Goal: Transaction & Acquisition: Purchase product/service

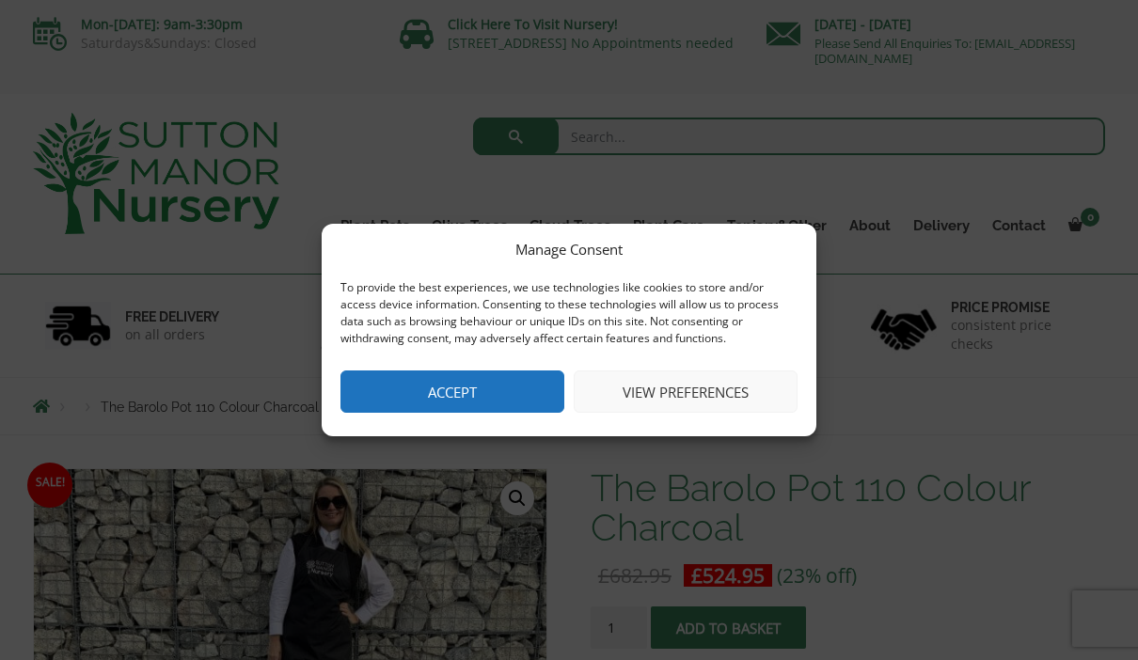
click at [502, 400] on button "Accept" at bounding box center [452, 391] width 224 height 42
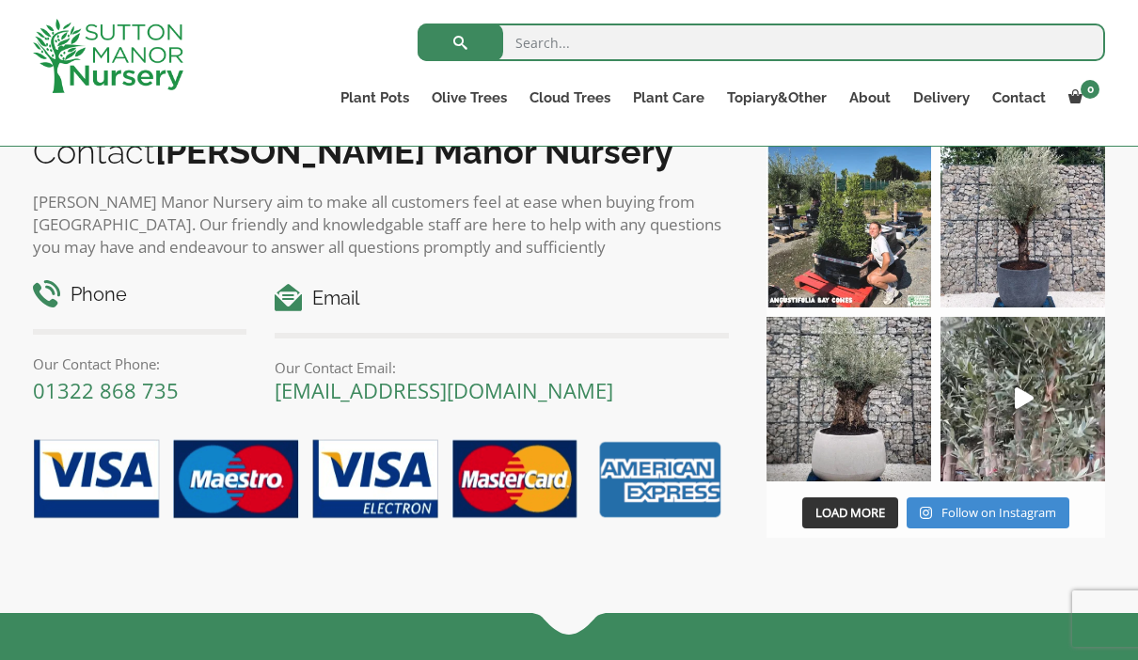
scroll to position [2178, 0]
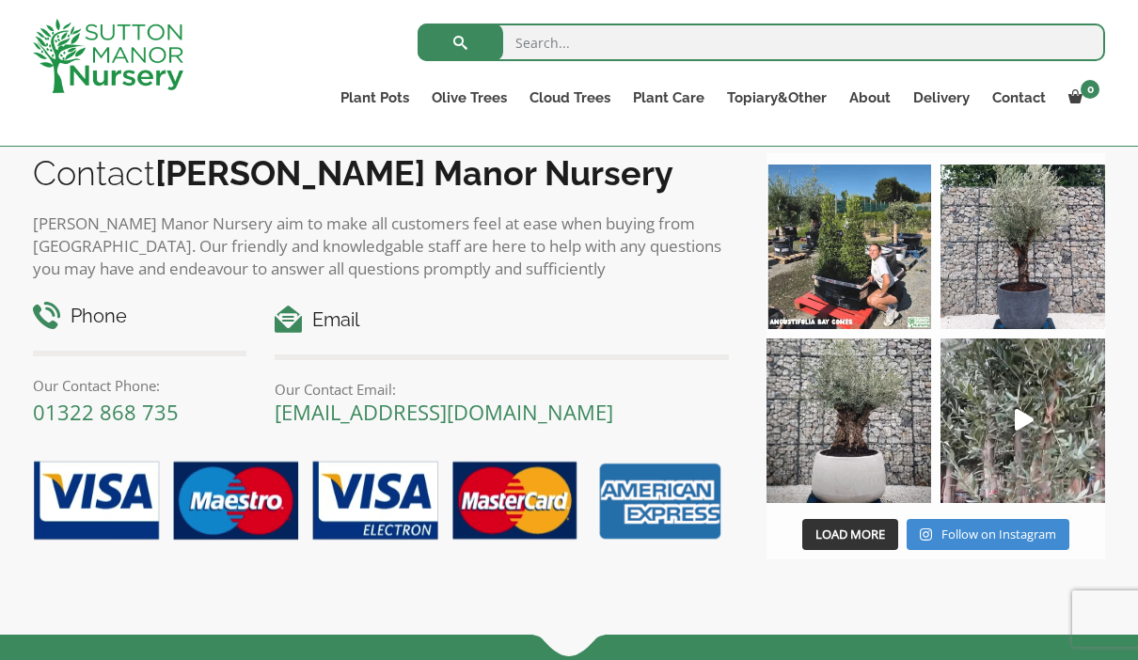
click at [0, 0] on link "Gnarled Olive Trees (Bella Range)" at bounding box center [0, 0] width 0 height 0
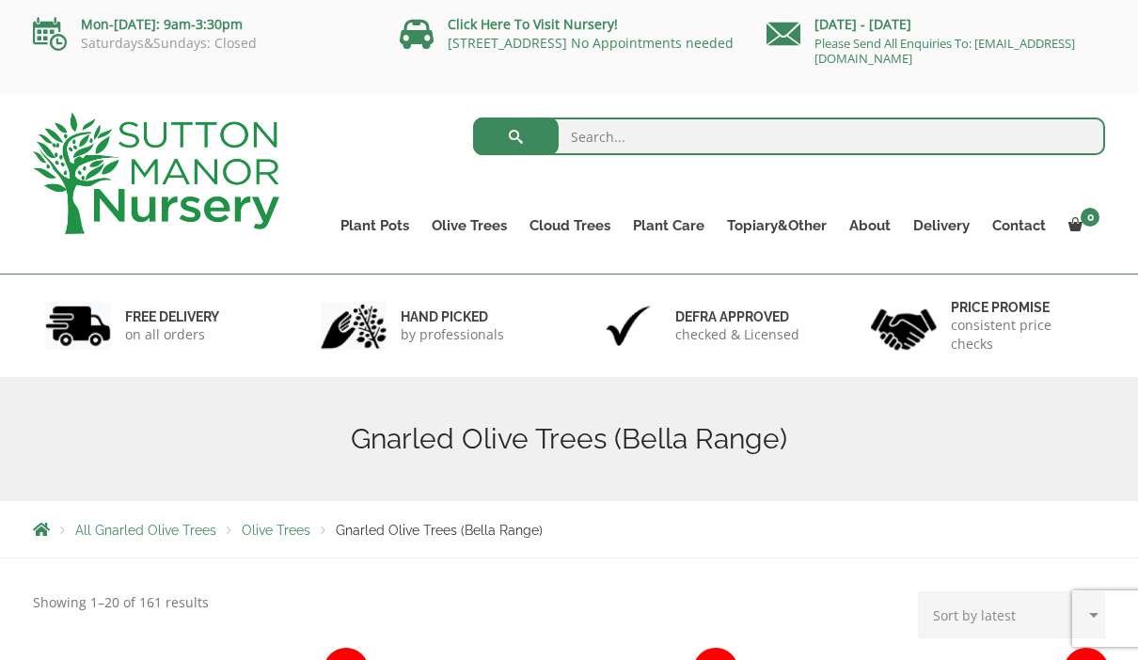
click at [0, 0] on link "Ligustrum Pom Poms" at bounding box center [0, 0] width 0 height 0
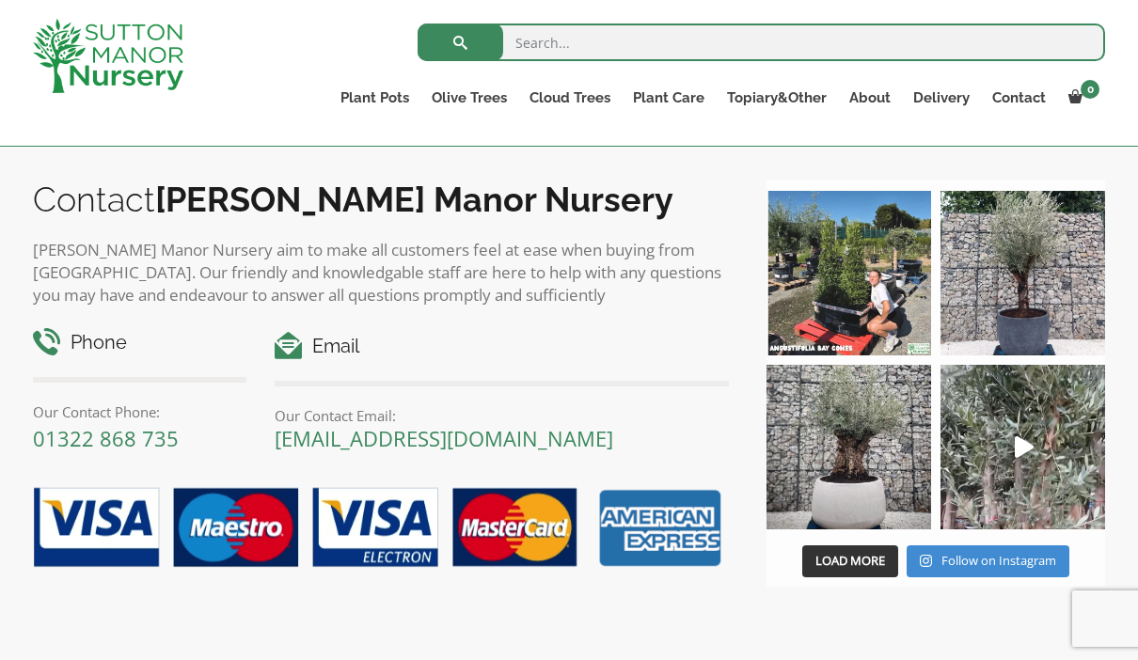
scroll to position [914, 0]
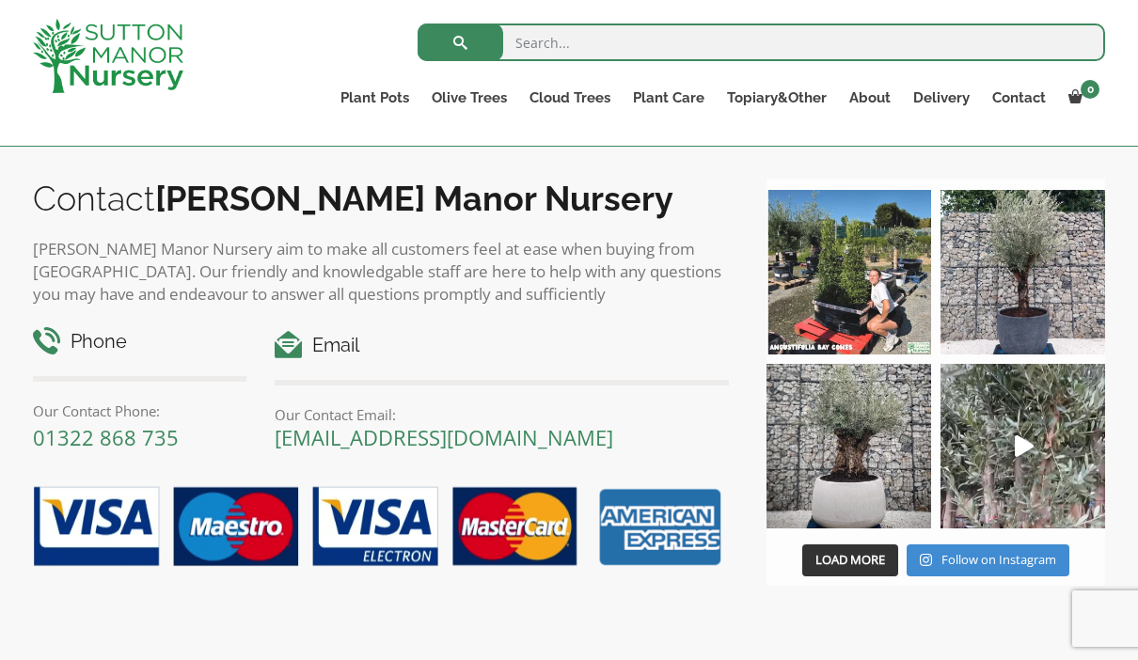
click at [0, 0] on link "Castlewellan" at bounding box center [0, 0] width 0 height 0
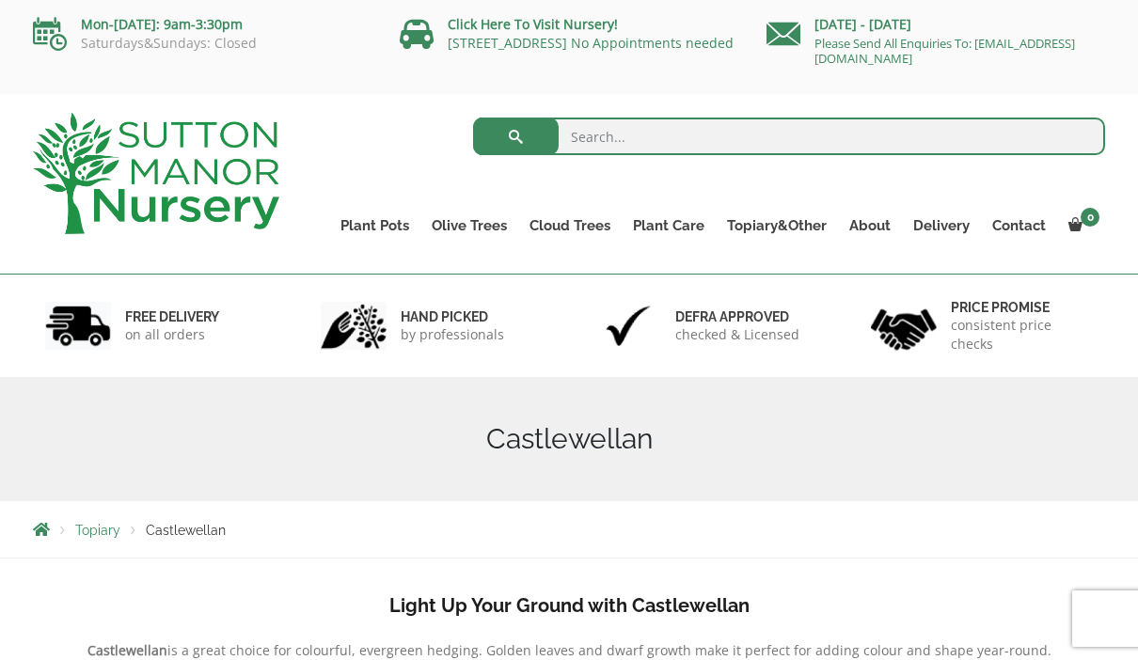
click at [0, 0] on link "Plateau Olive Trees (Mesa Range)" at bounding box center [0, 0] width 0 height 0
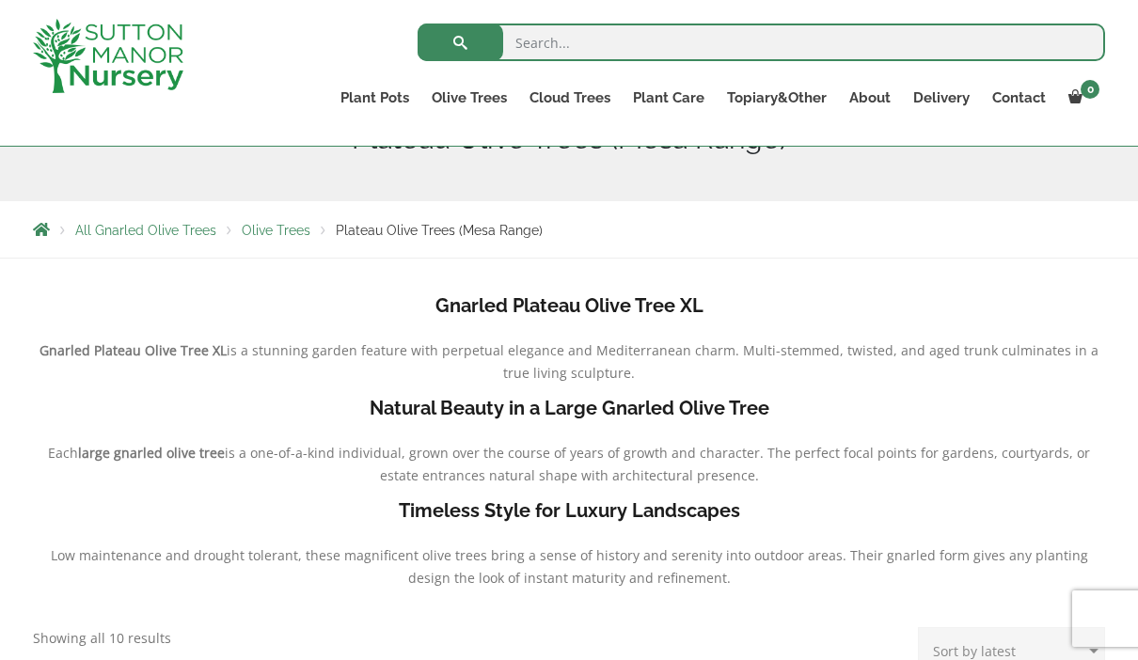
scroll to position [233, 0]
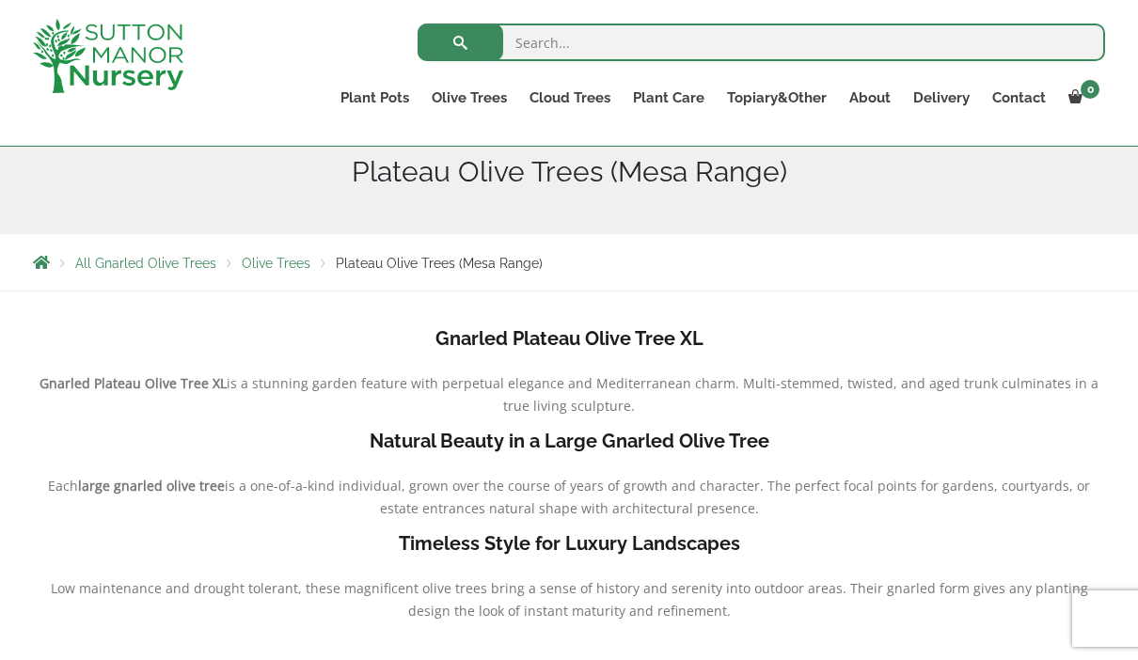
click at [0, 0] on link "Gnarled Olive Trees (Bella Range)" at bounding box center [0, 0] width 0 height 0
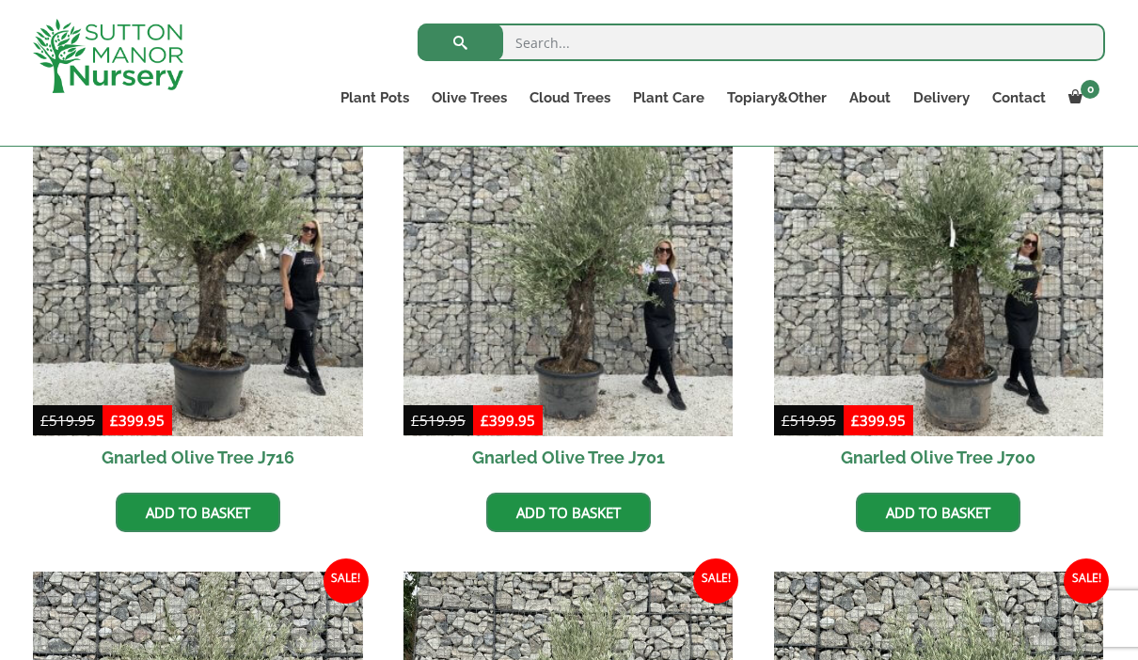
scroll to position [532, 0]
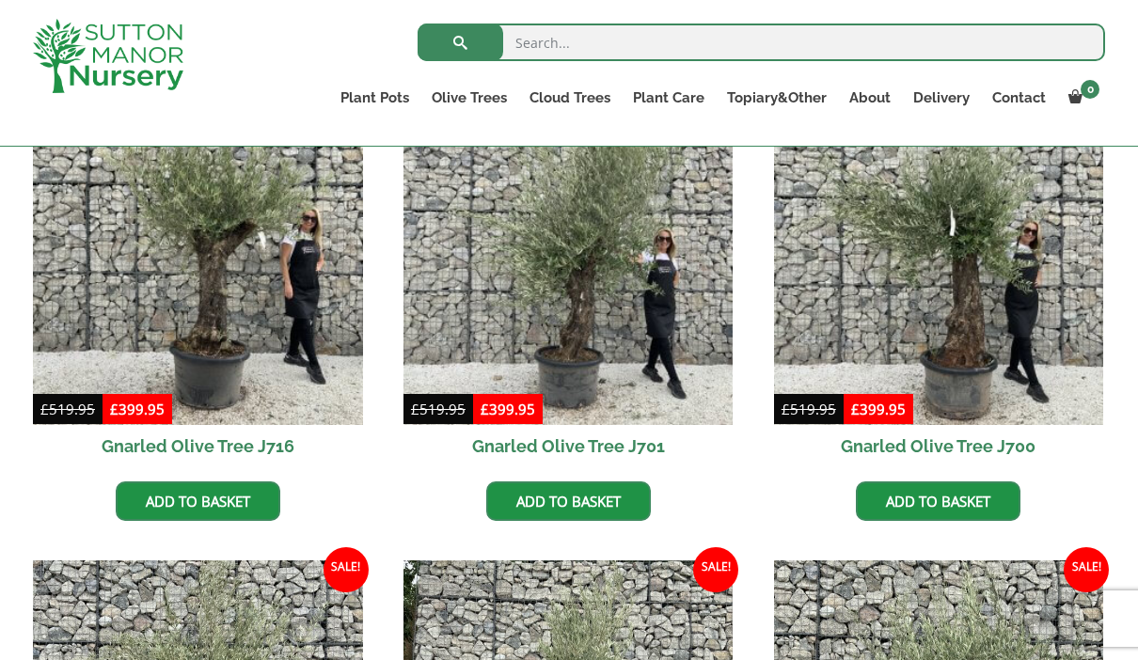
click at [622, 275] on img at bounding box center [568, 260] width 330 height 330
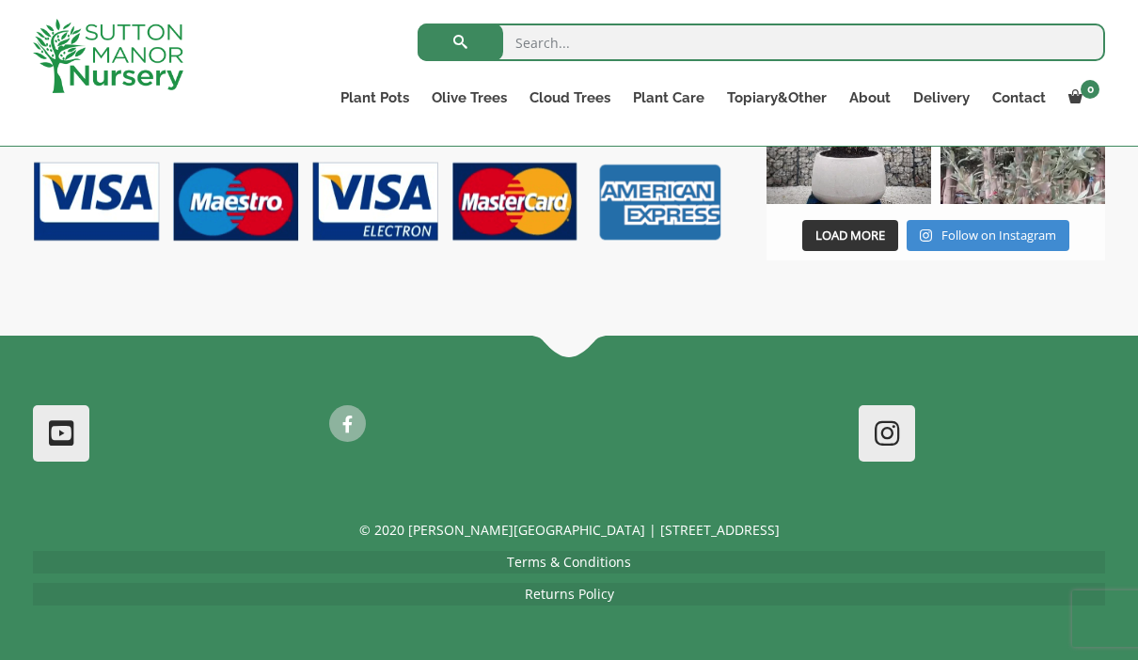
scroll to position [2261, 0]
